Goal: Transaction & Acquisition: Subscribe to service/newsletter

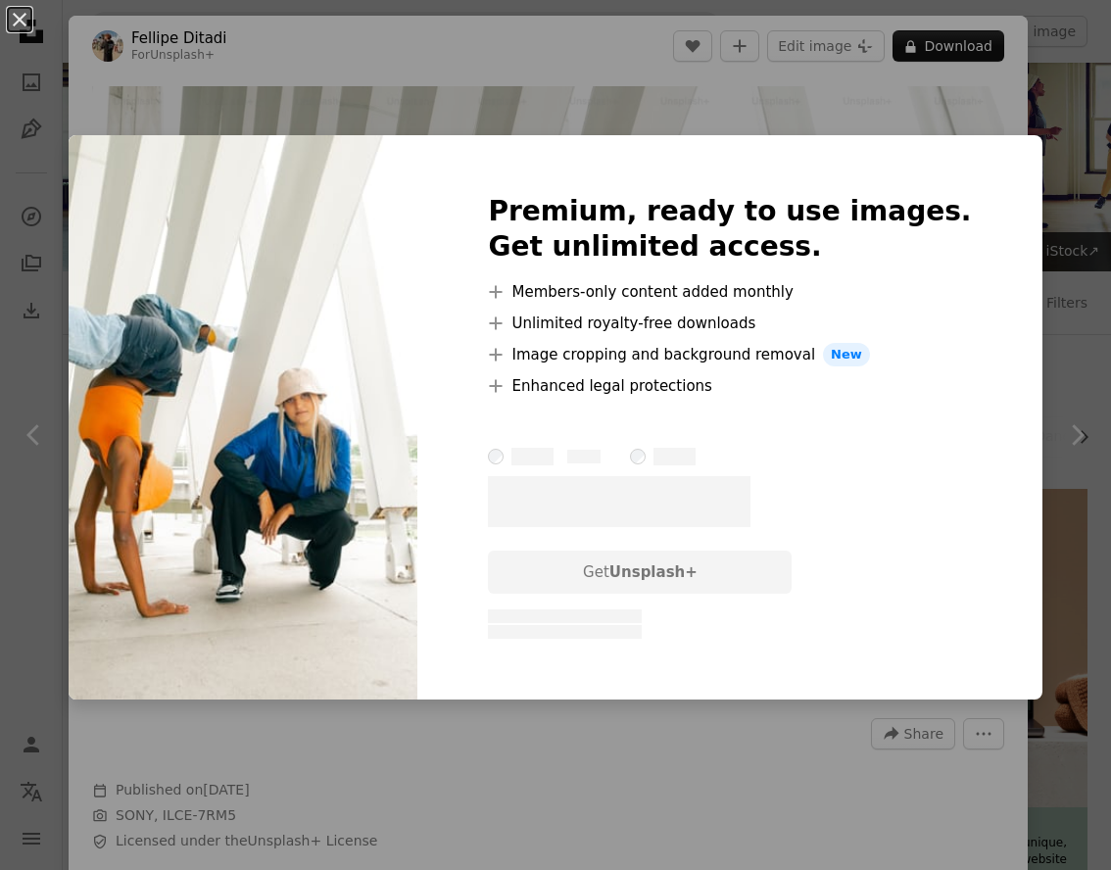
scroll to position [1890, 0]
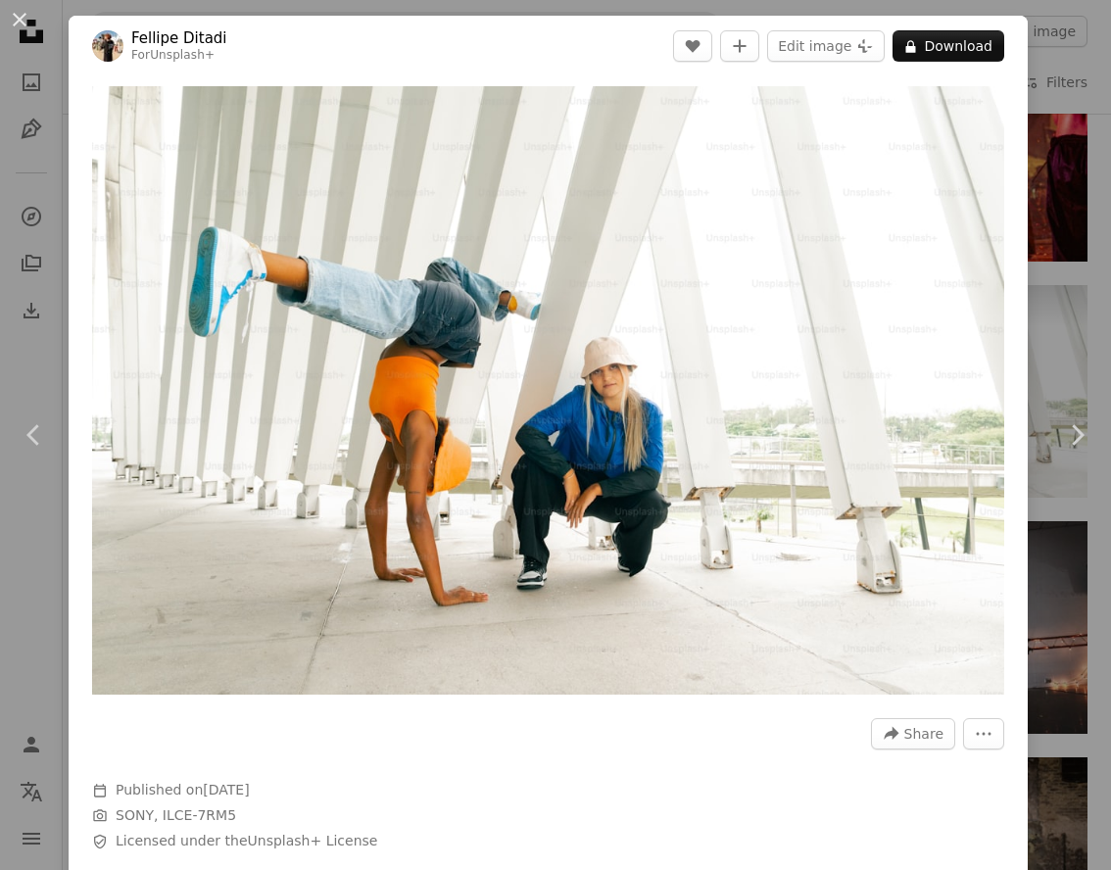
drag, startPoint x: 11, startPoint y: 25, endPoint x: 21, endPoint y: 20, distance: 11.4
click at [11, 25] on button "An X shape" at bounding box center [20, 20] width 24 height 24
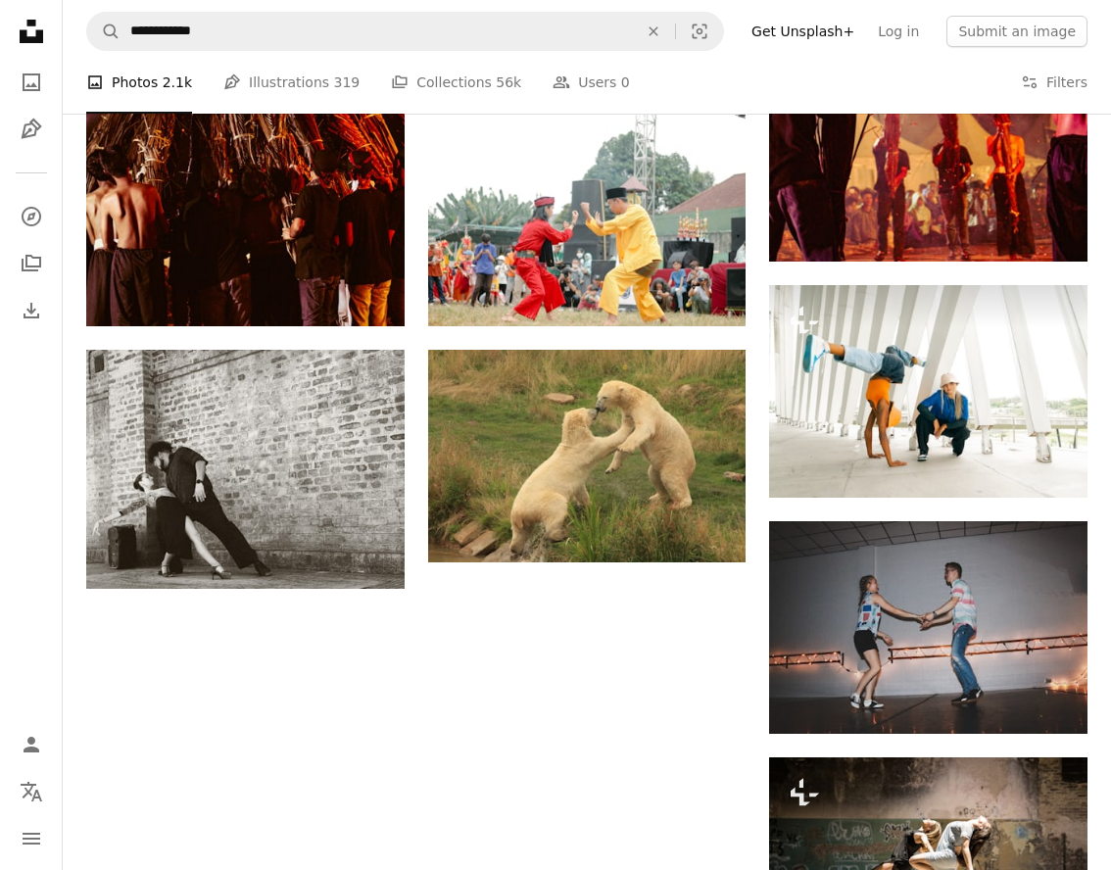
click at [21, 20] on icon "Unsplash logo Unsplash Home" at bounding box center [31, 31] width 39 height 39
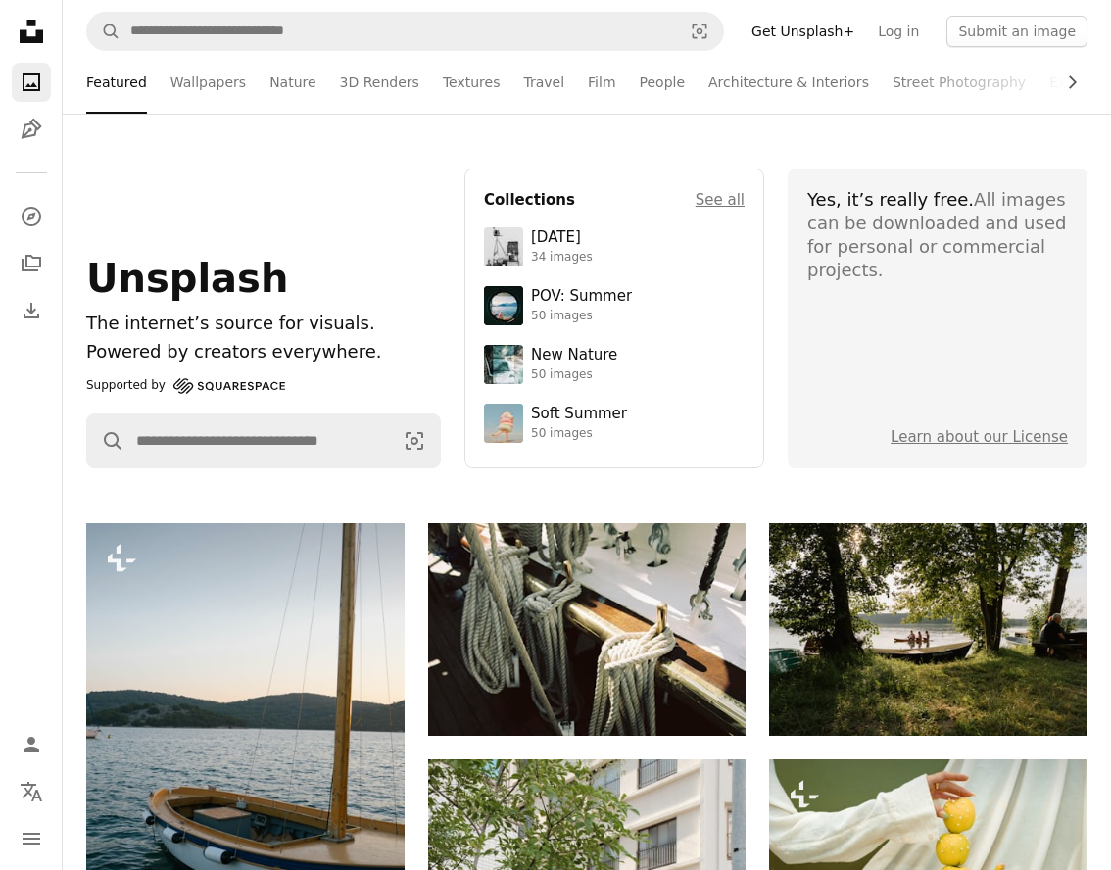
click at [800, 26] on link "Get Unsplash+" at bounding box center [803, 31] width 126 height 31
